Goal: Transaction & Acquisition: Purchase product/service

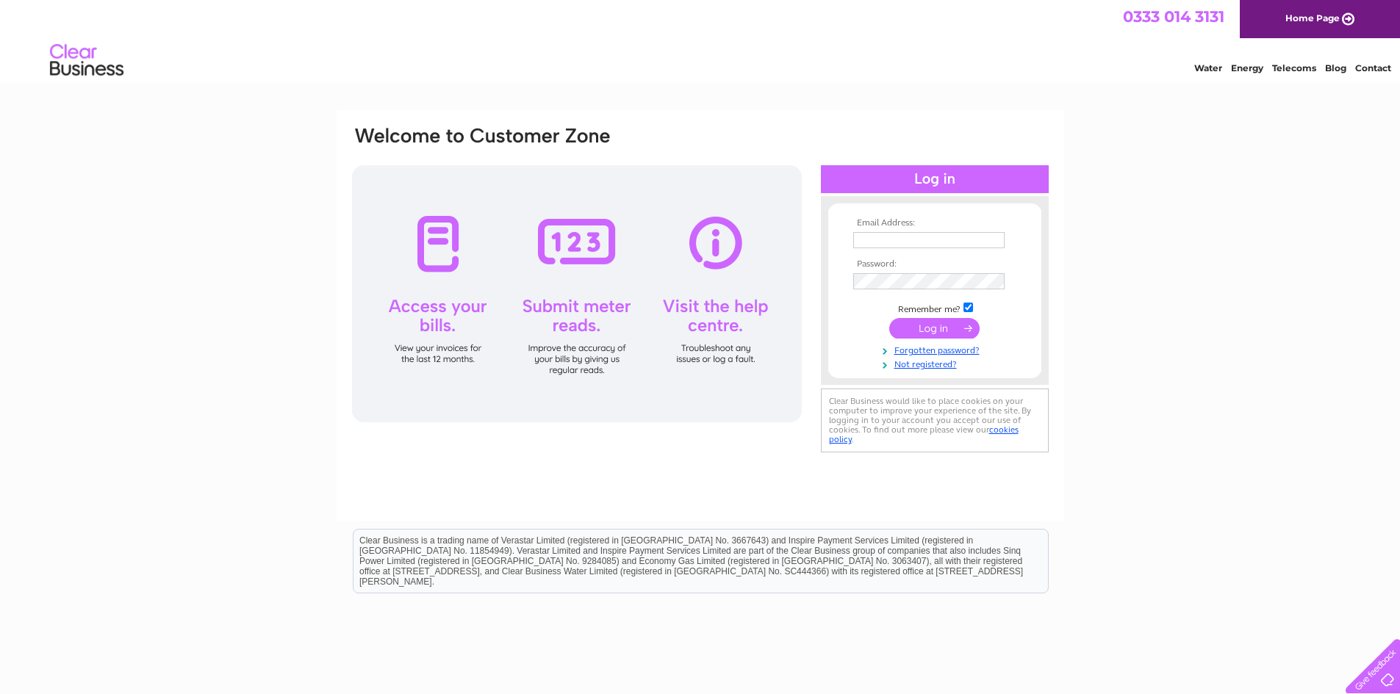
click at [904, 247] on input "text" at bounding box center [928, 240] width 151 height 16
type input "claire@topazdetailing.com"
click at [948, 320] on input "submit" at bounding box center [934, 328] width 90 height 21
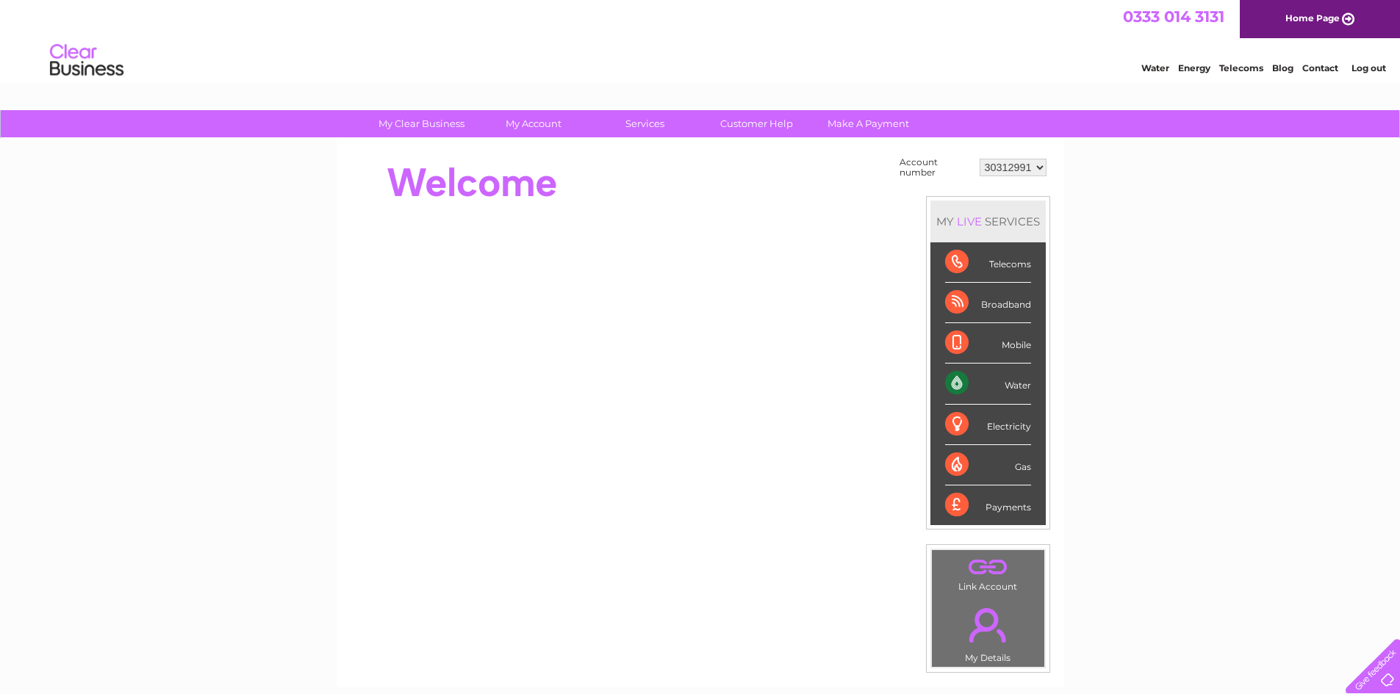
click at [1015, 383] on div "Water" at bounding box center [988, 384] width 86 height 40
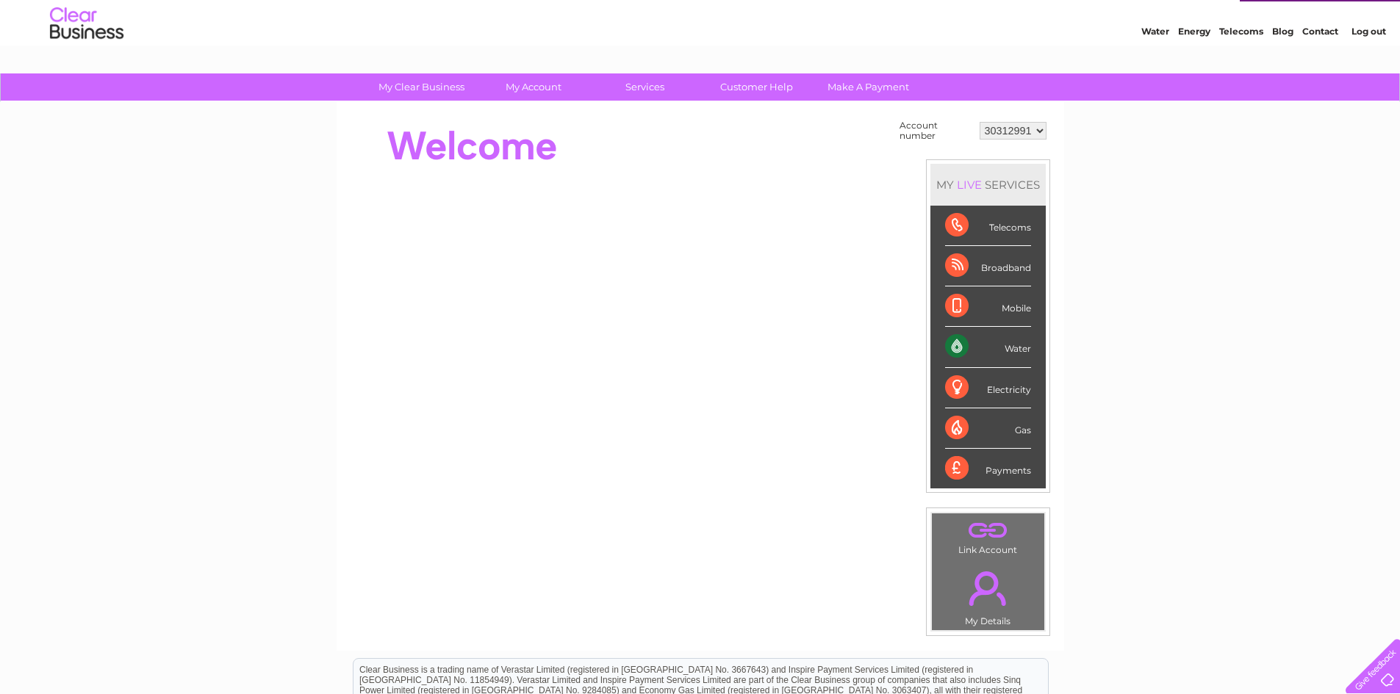
scroll to position [35, 0]
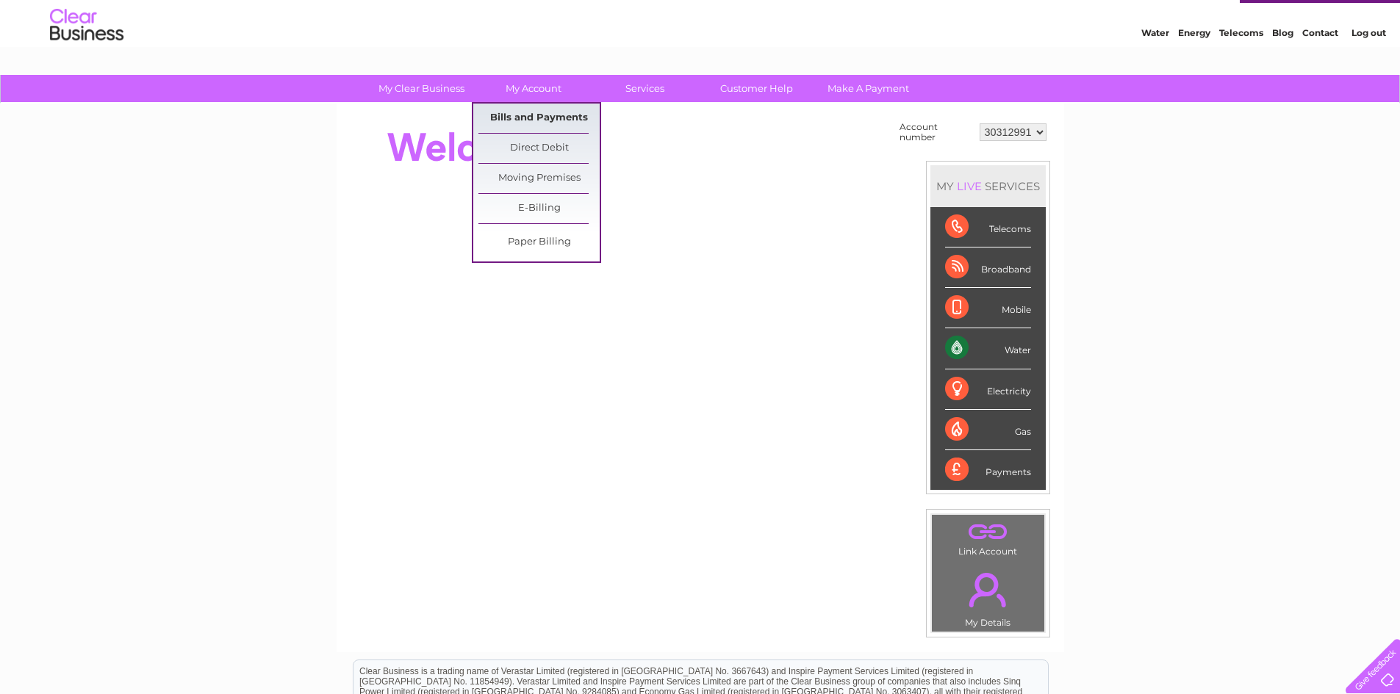
click at [543, 121] on link "Bills and Payments" at bounding box center [538, 118] width 121 height 29
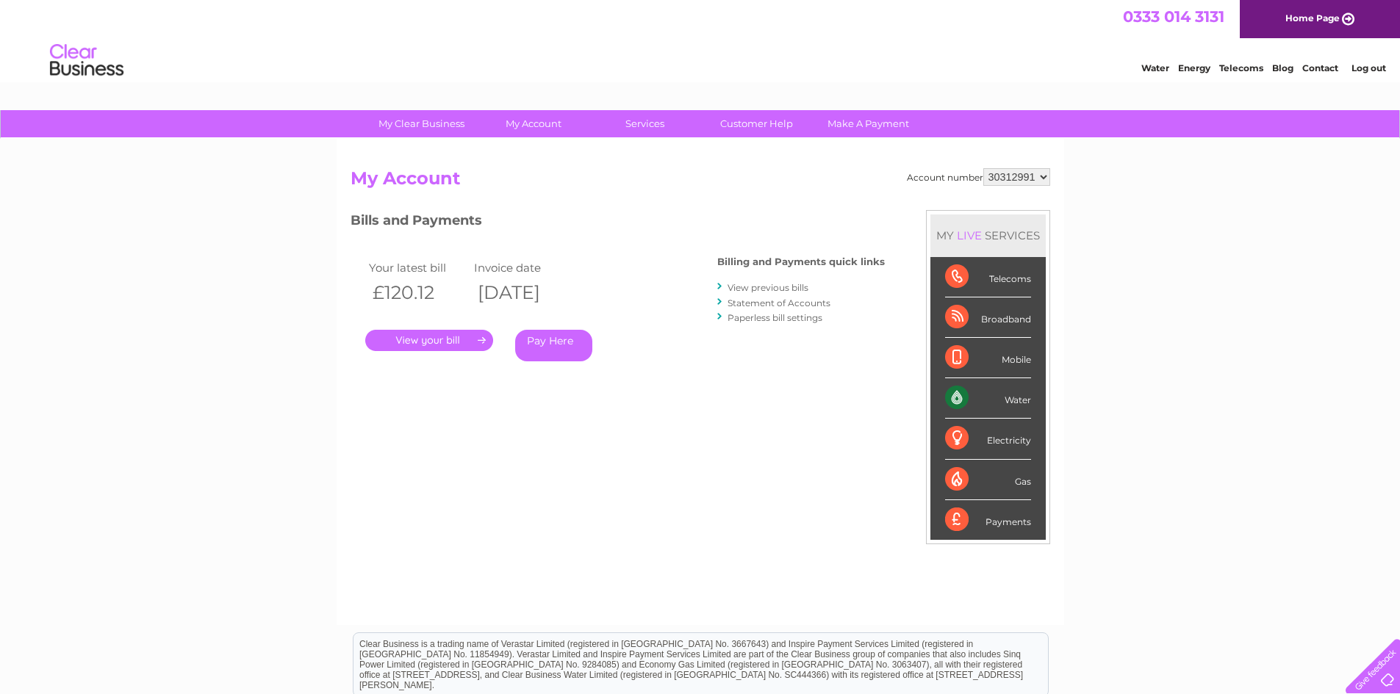
click at [544, 345] on link "Pay Here" at bounding box center [553, 346] width 77 height 32
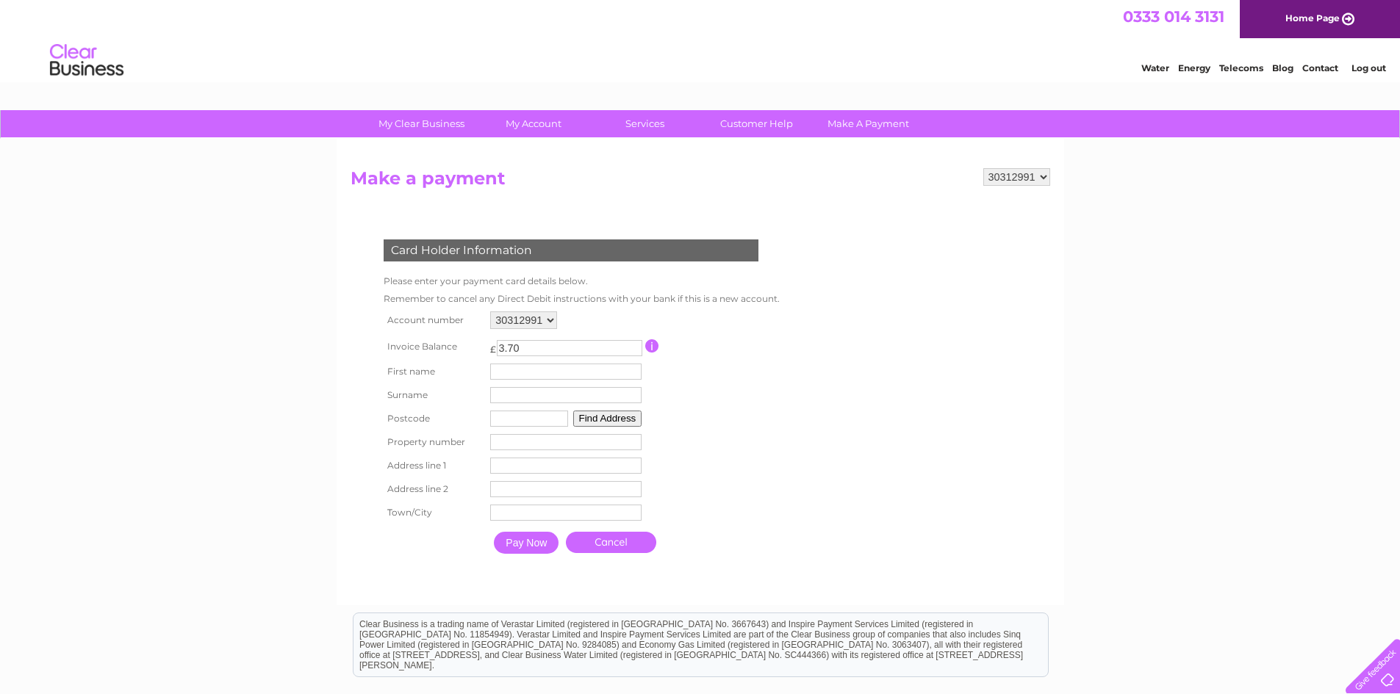
click at [514, 378] on input "text" at bounding box center [565, 372] width 151 height 16
type input "Claire"
click at [516, 397] on input "text" at bounding box center [566, 397] width 151 height 16
type input "Palmegiani"
click at [548, 422] on input "text" at bounding box center [529, 419] width 78 height 16
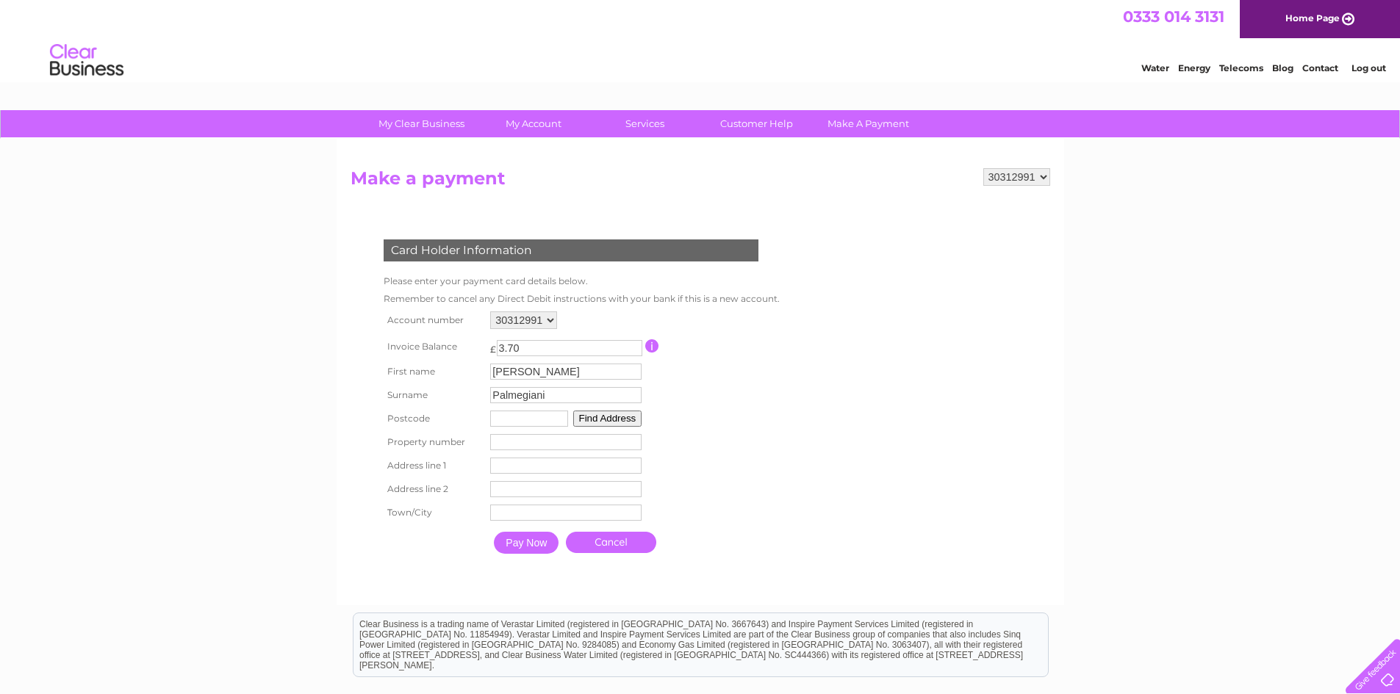
type input "G52 4NR"
click at [516, 447] on input "number" at bounding box center [565, 442] width 151 height 16
type input "2"
click at [542, 541] on input "Pay Now" at bounding box center [526, 543] width 65 height 22
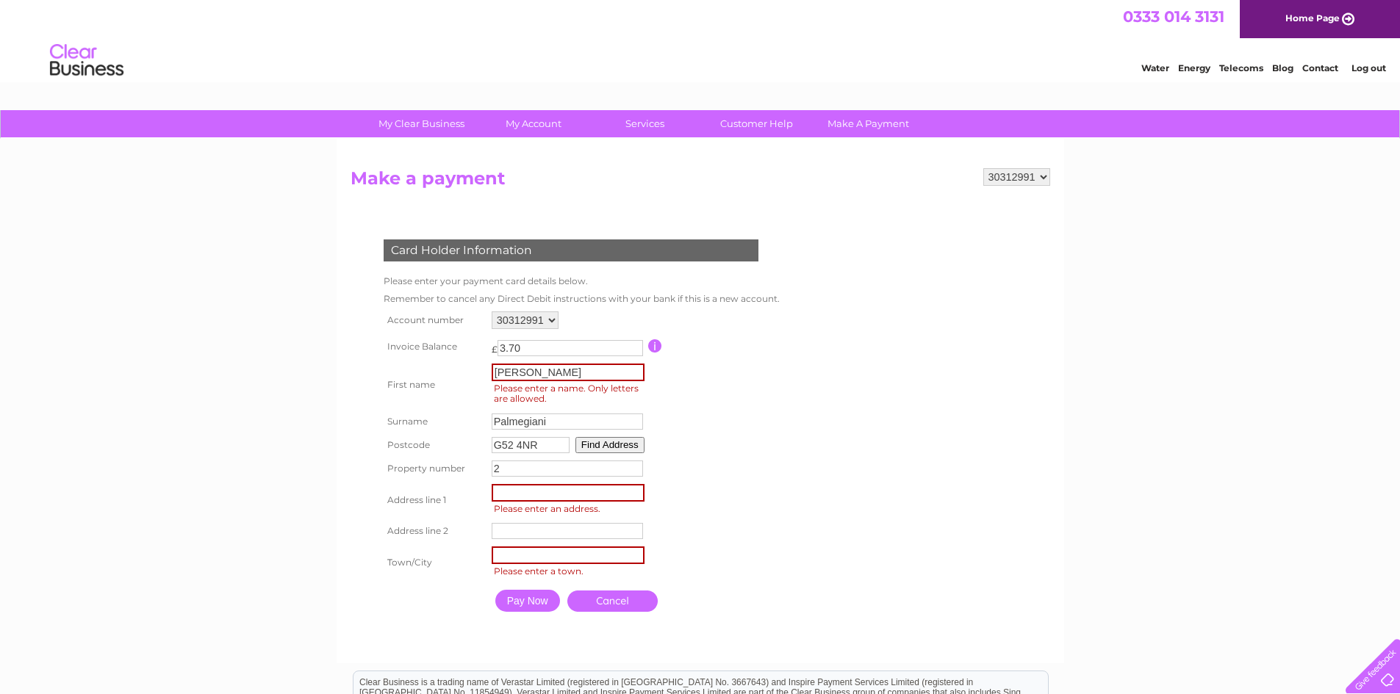
click at [527, 490] on input "text" at bounding box center [567, 493] width 153 height 18
type input "Buccleuch Avenue"
type input "Hillington"
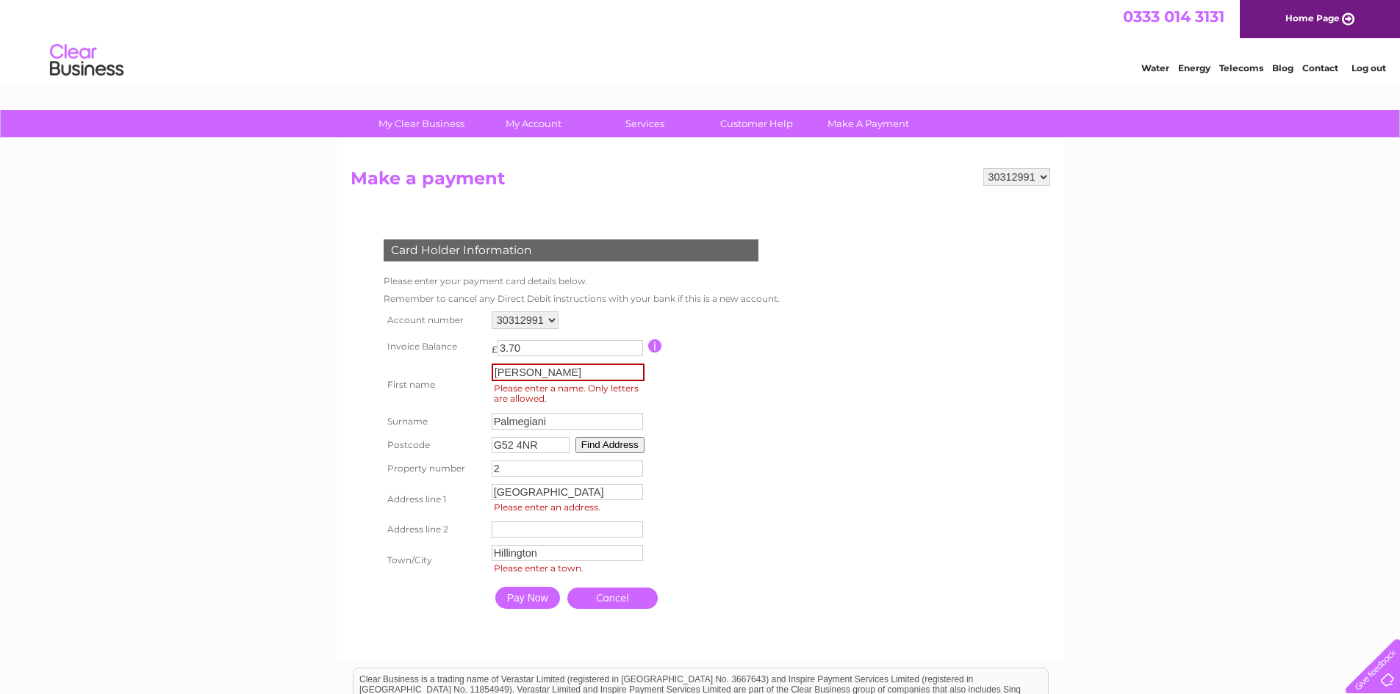
click at [541, 599] on input "Pay Now" at bounding box center [527, 598] width 65 height 22
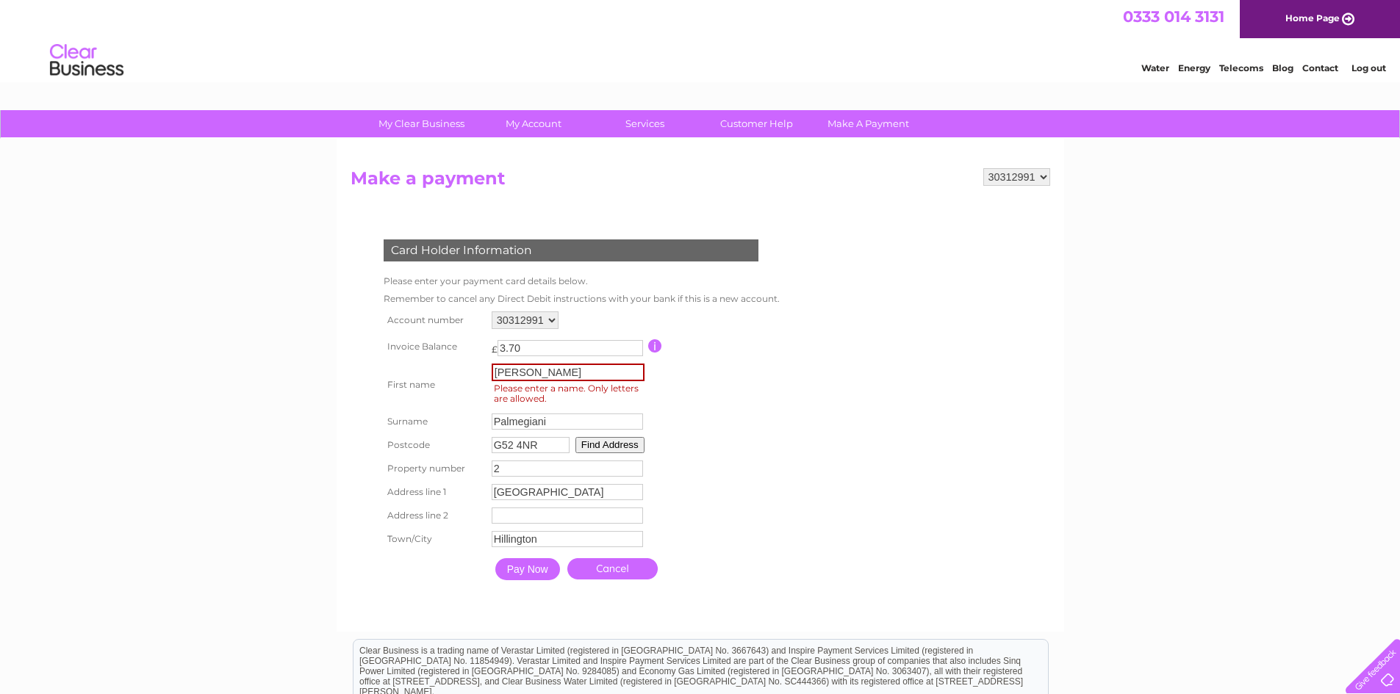
click at [526, 376] on input "Claire" at bounding box center [567, 373] width 153 height 18
type input "Claire"
click input "Pay Now" at bounding box center [527, 569] width 65 height 22
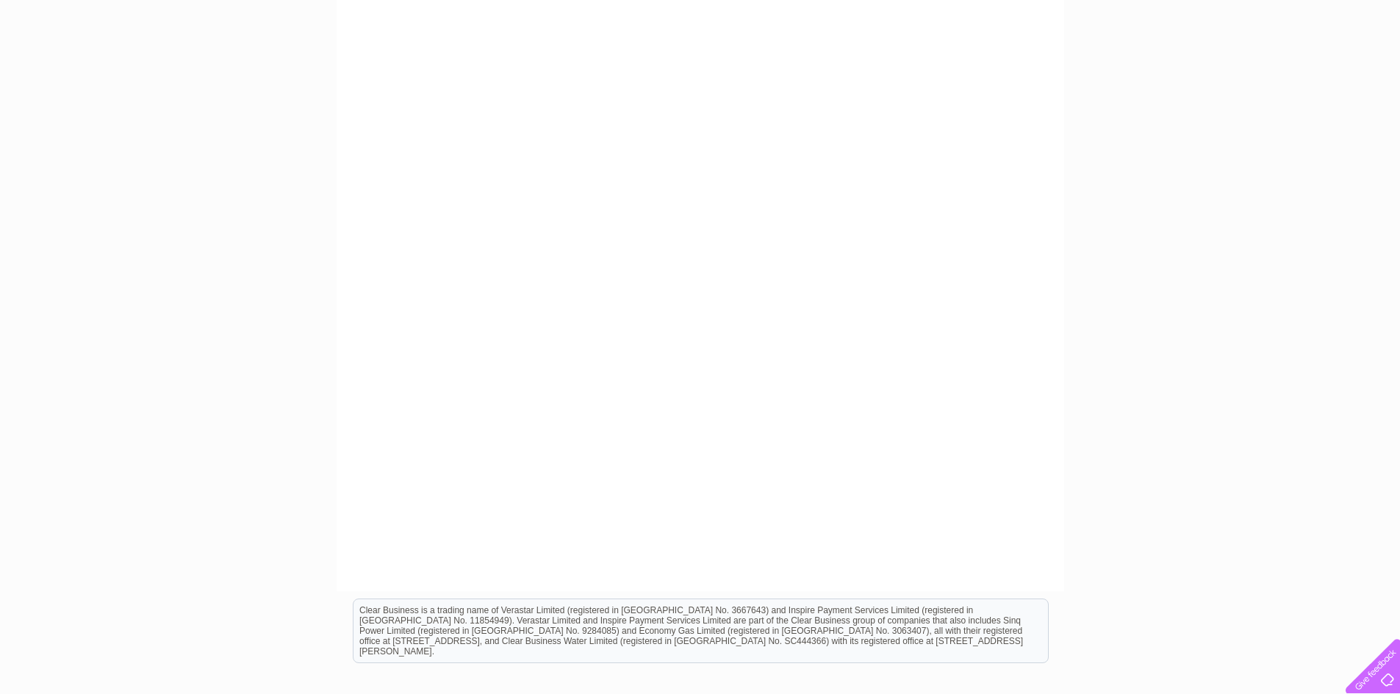
scroll to position [89, 0]
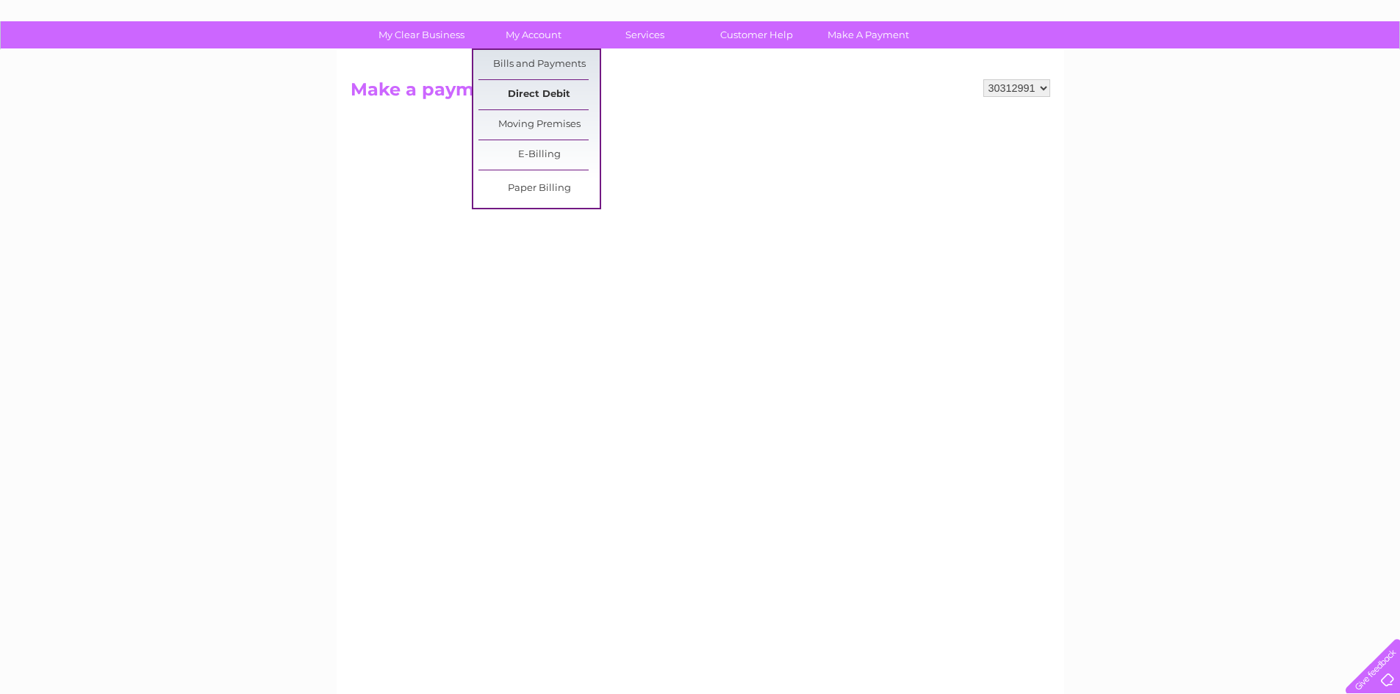
click at [547, 89] on link "Direct Debit" at bounding box center [538, 94] width 121 height 29
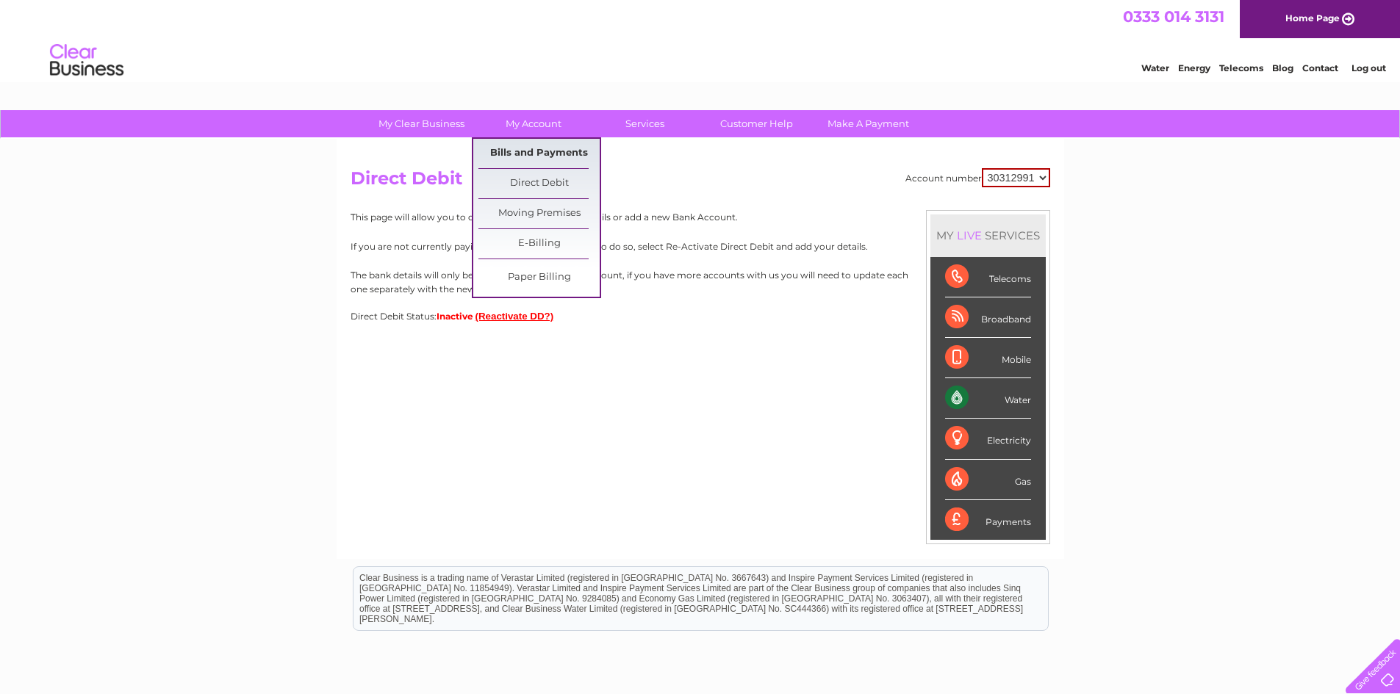
click at [547, 150] on link "Bills and Payments" at bounding box center [538, 153] width 121 height 29
